Goal: Task Accomplishment & Management: Use online tool/utility

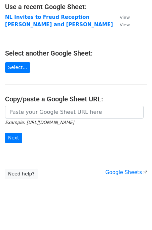
scroll to position [45, 0]
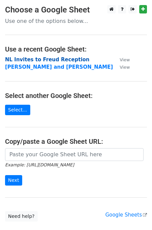
click at [69, 59] on strong "NL Invites to Freud Reception" at bounding box center [47, 60] width 84 height 6
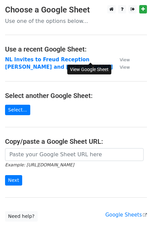
click at [120, 60] on small "View" at bounding box center [125, 59] width 10 height 5
click at [27, 59] on strong "NL Invites to Freud Reception" at bounding box center [47, 60] width 84 height 6
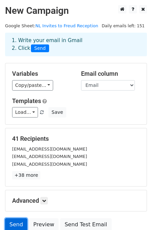
click at [13, 225] on link "Send" at bounding box center [16, 224] width 22 height 13
